Goal: Check status: Check status

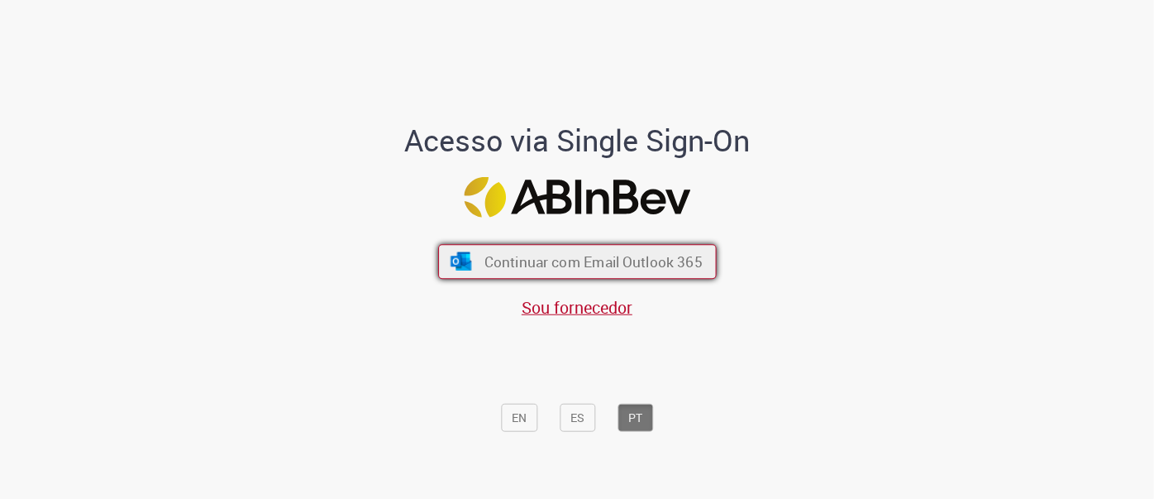
click at [551, 259] on span "Continuar com Email Outlook 365" at bounding box center [593, 261] width 218 height 19
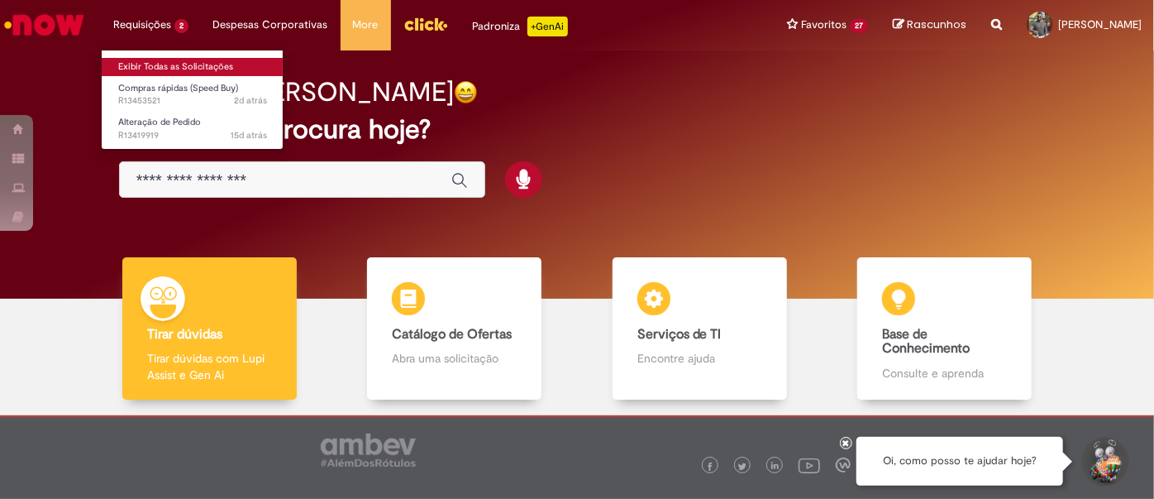
click at [144, 62] on link "Exibir Todas as Solicitações" at bounding box center [193, 67] width 182 height 18
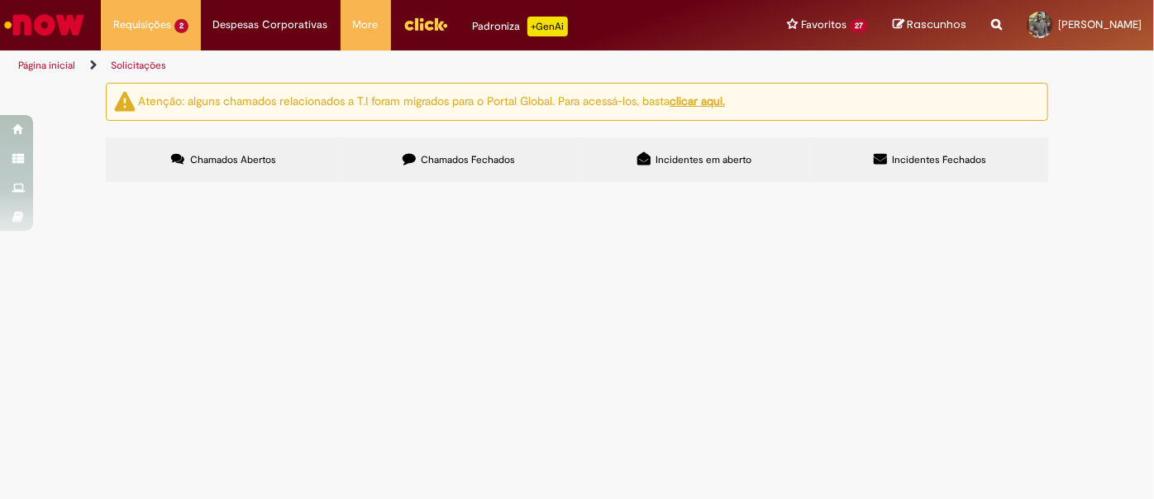
click at [447, 150] on label "Chamados Fechados" at bounding box center [459, 159] width 236 height 45
click at [0, 0] on input "Pesquisar" at bounding box center [0, 0] width 0 height 0
type input "********"
drag, startPoint x: 866, startPoint y: 225, endPoint x: 566, endPoint y: 239, distance: 299.6
click at [0, 0] on div "Itens solicitados Exportar como PDF Exportar como Excel Exportar como CSV Itens…" at bounding box center [0, 0] width 0 height 0
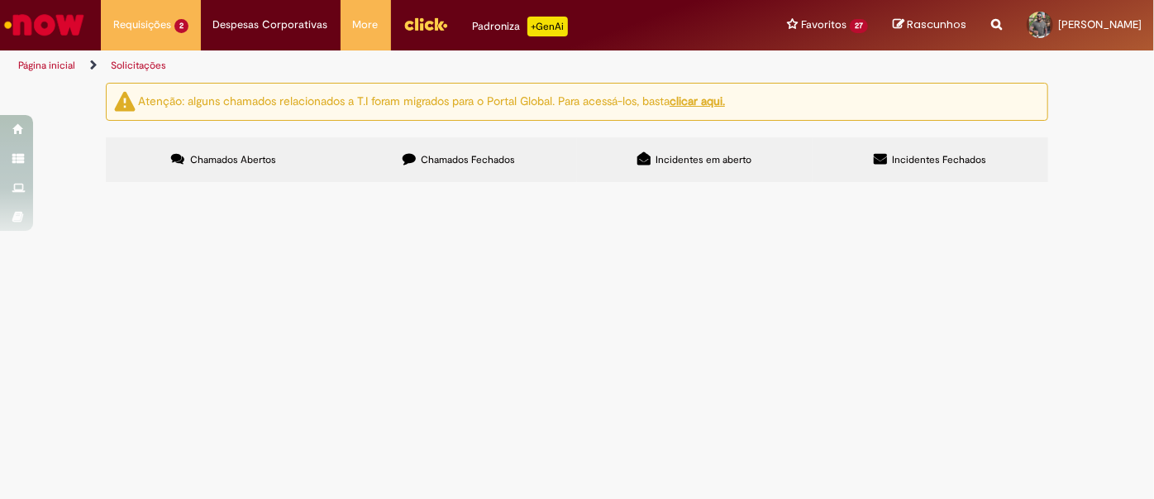
click at [0, 0] on button "Pesquisar" at bounding box center [0, 0] width 0 height 0
click at [31, 63] on link "Página inicial" at bounding box center [46, 65] width 57 height 13
